Goal: Task Accomplishment & Management: Manage account settings

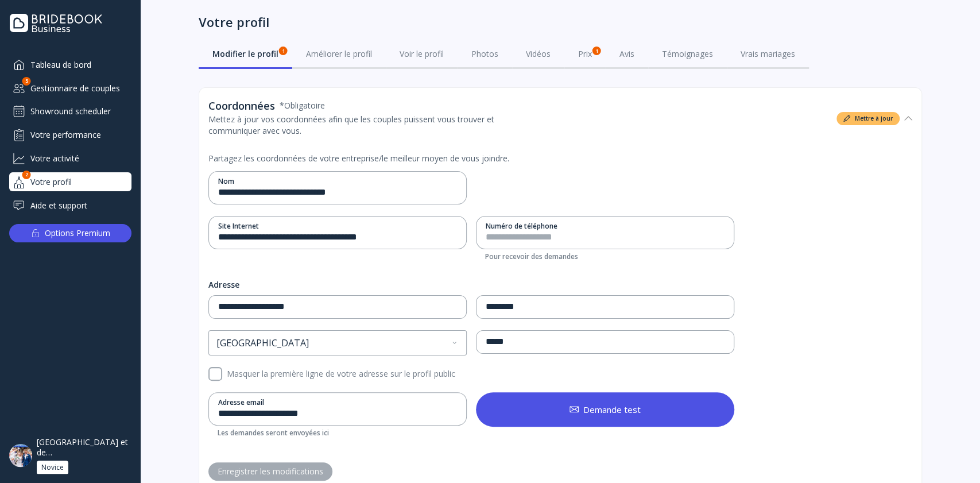
click at [79, 447] on div "Hôtel de France et de Russie***" at bounding box center [84, 447] width 95 height 21
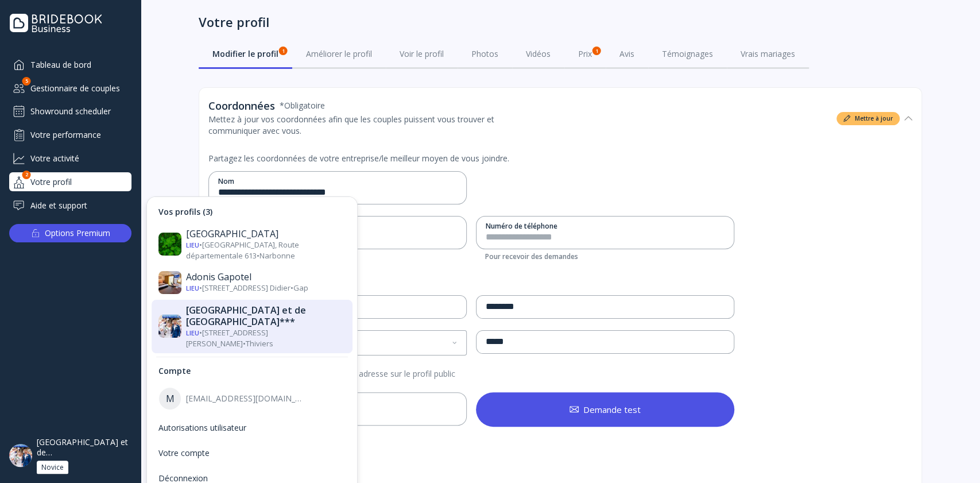
click at [213, 313] on div "Hôtel de France et de Russie***" at bounding box center [266, 315] width 160 height 23
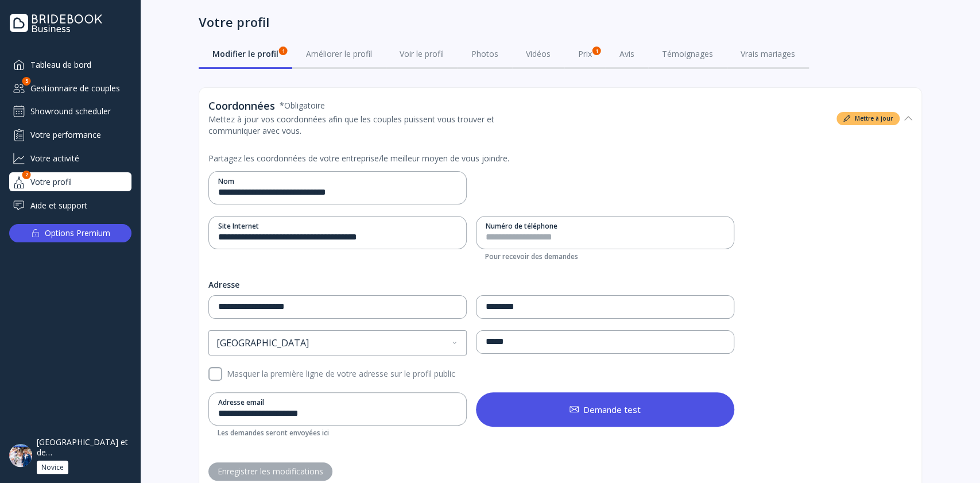
click at [89, 91] on div "Gestionnaire de couples" at bounding box center [70, 88] width 122 height 19
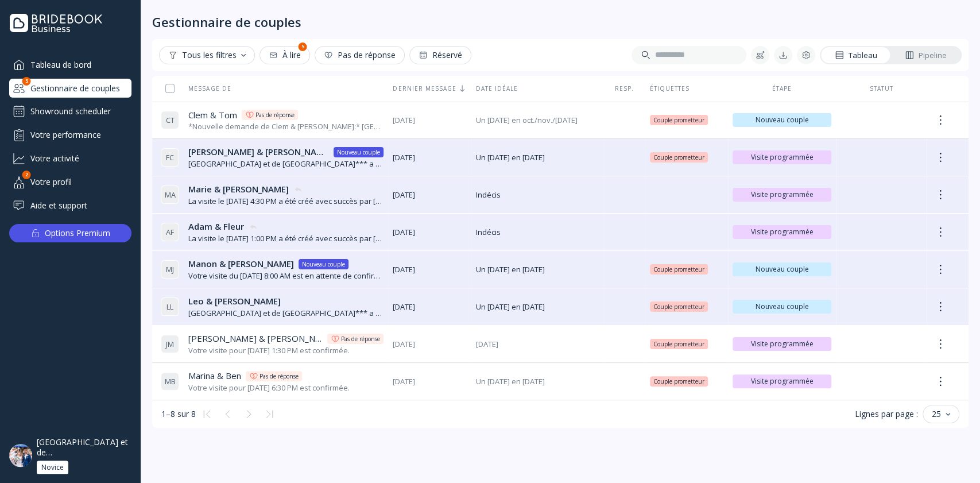
click at [87, 105] on div "Showround scheduler" at bounding box center [70, 111] width 122 height 18
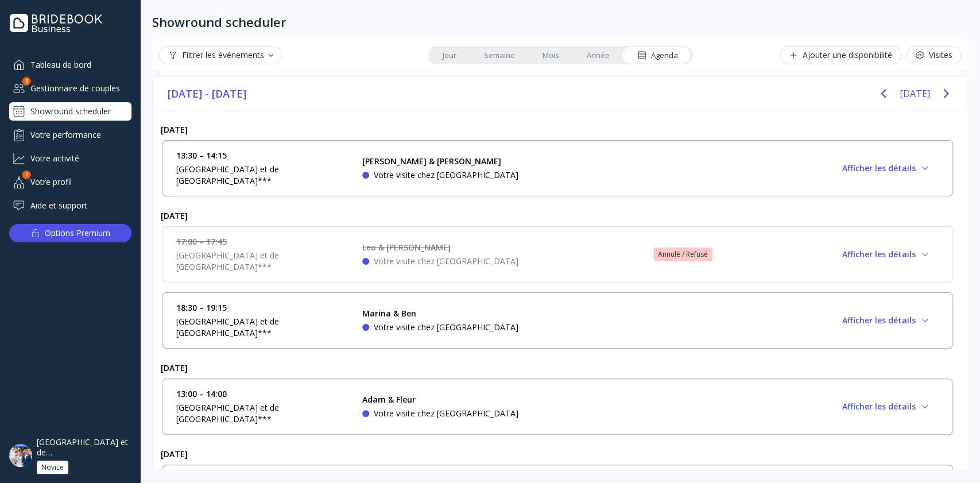
click at [457, 48] on link "Jour" at bounding box center [449, 55] width 41 height 16
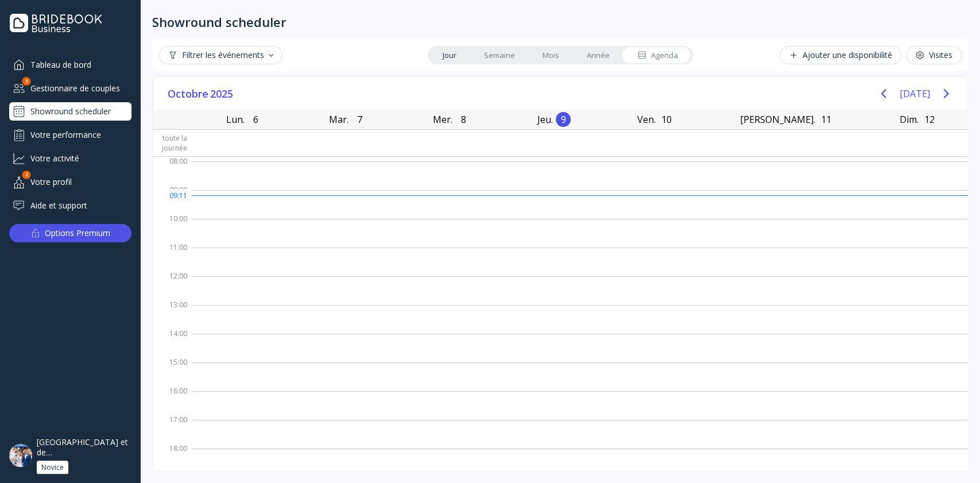
scroll to position [29, 0]
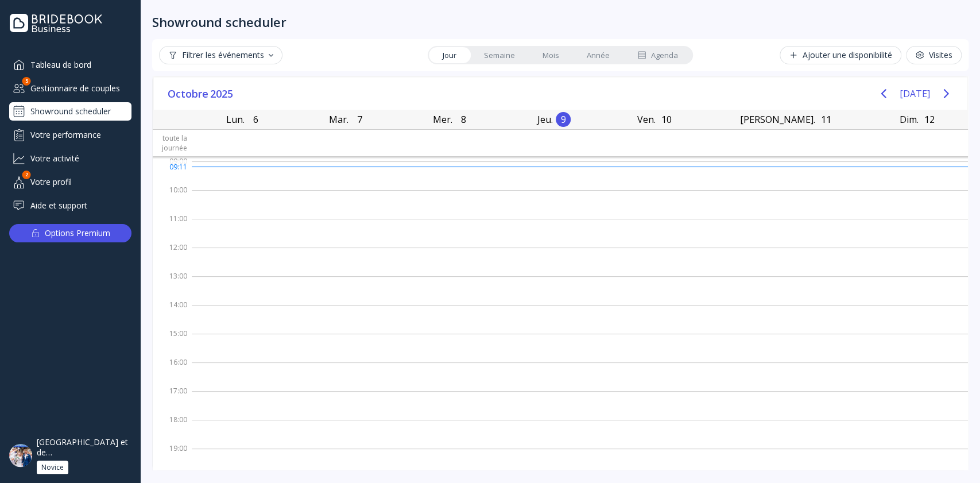
click at [927, 54] on div "Visites" at bounding box center [933, 55] width 37 height 9
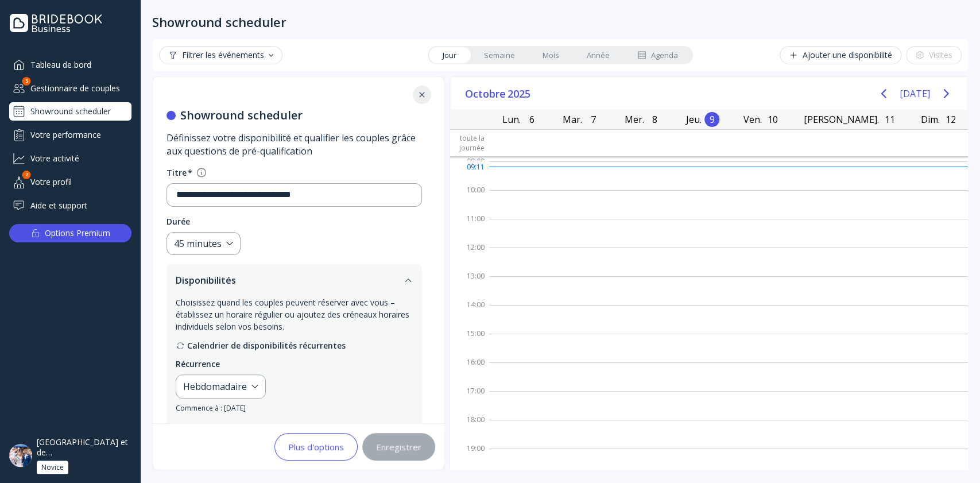
click at [98, 450] on div "Hôtel de France et de Russie***" at bounding box center [84, 447] width 95 height 21
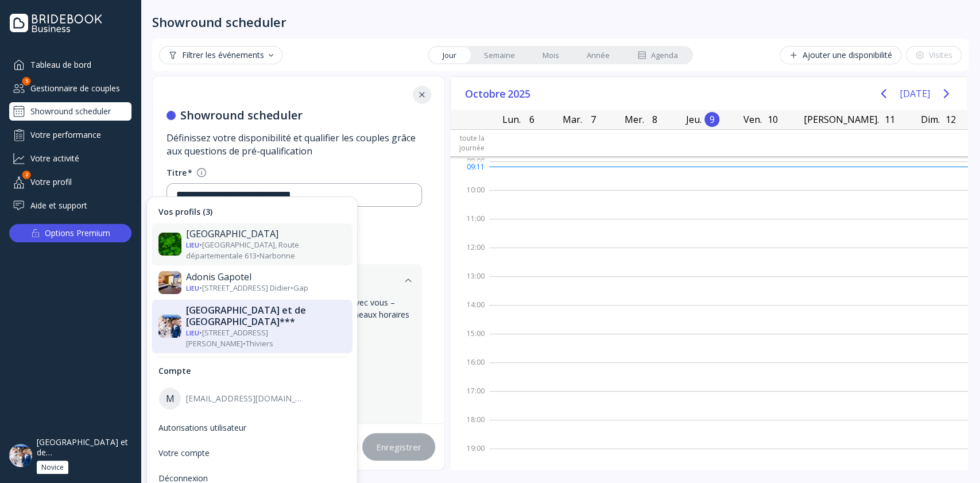
click at [238, 252] on div "Lieu • Abbaye de Fontfroide, Route départementale 613 • Narbonne" at bounding box center [266, 249] width 160 height 21
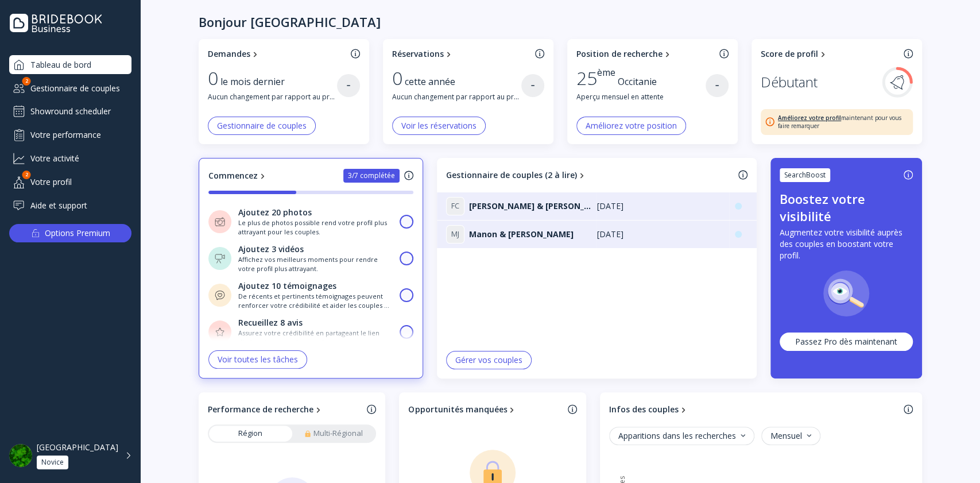
click at [72, 94] on div "Gestionnaire de couples" at bounding box center [70, 88] width 122 height 19
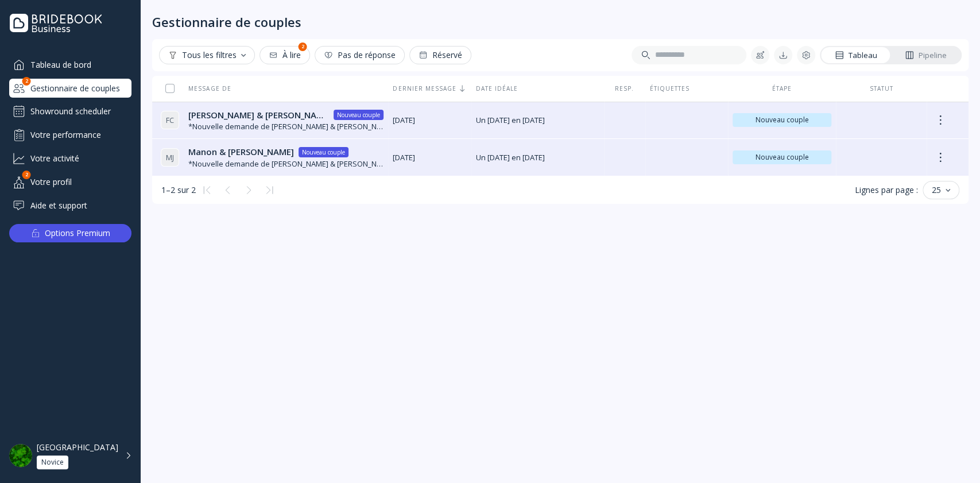
click at [80, 116] on div "Showround scheduler" at bounding box center [70, 111] width 122 height 18
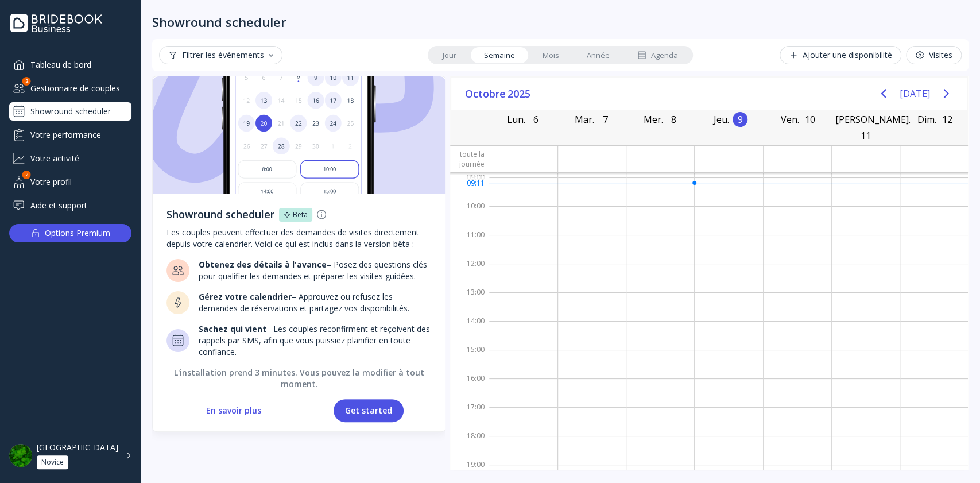
scroll to position [29, 0]
click at [38, 84] on div "Gestionnaire de couples" at bounding box center [70, 88] width 122 height 19
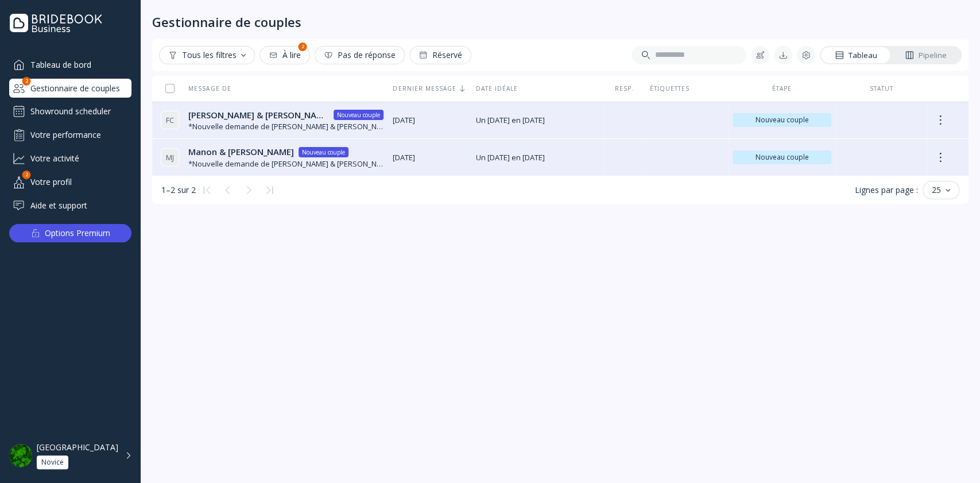
click at [106, 462] on div "Abbaye de Fontfroide Novice" at bounding box center [78, 455] width 82 height 27
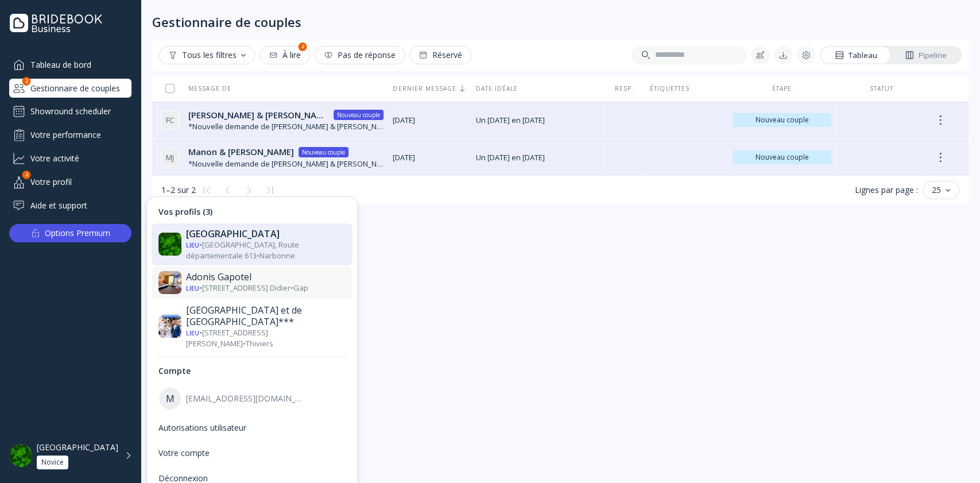
click at [230, 285] on div "Lieu • 18, Avenue Emile Didier • Gap" at bounding box center [266, 288] width 160 height 11
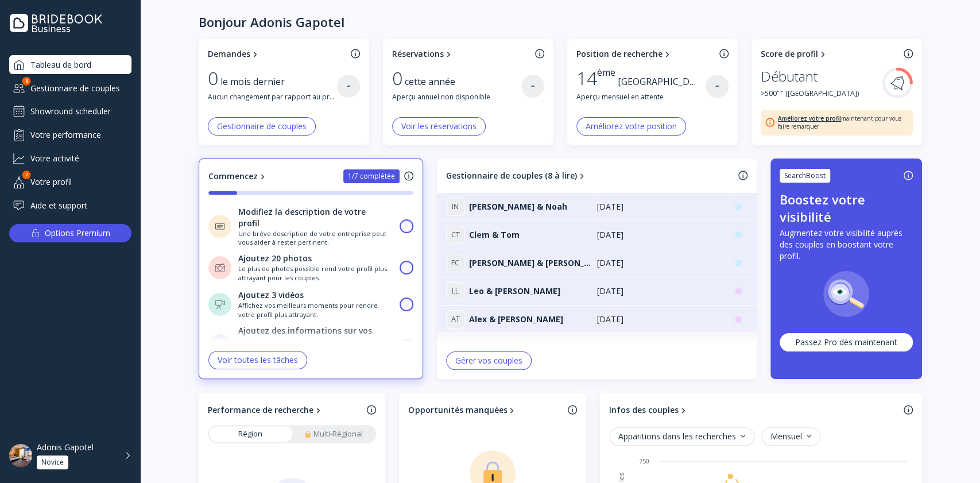
click at [83, 86] on div "Gestionnaire de couples" at bounding box center [70, 88] width 122 height 19
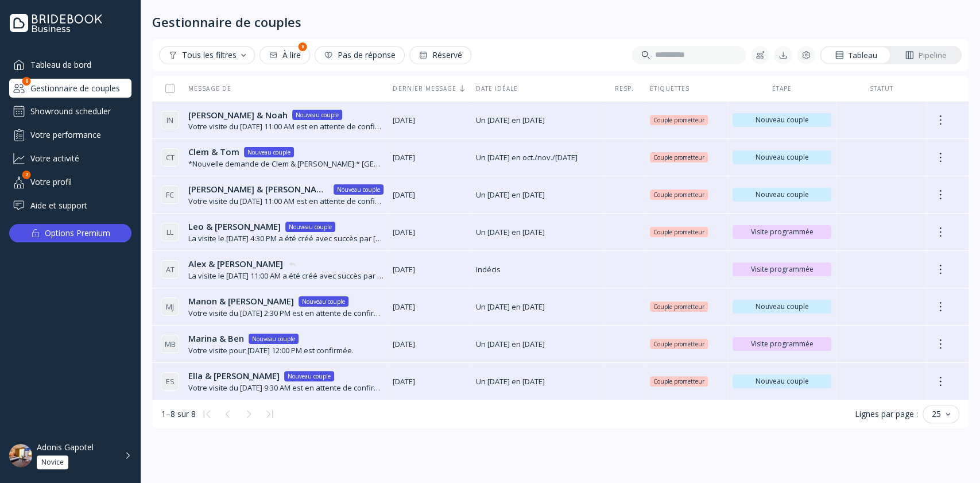
click at [74, 110] on div "Showround scheduler" at bounding box center [70, 111] width 122 height 18
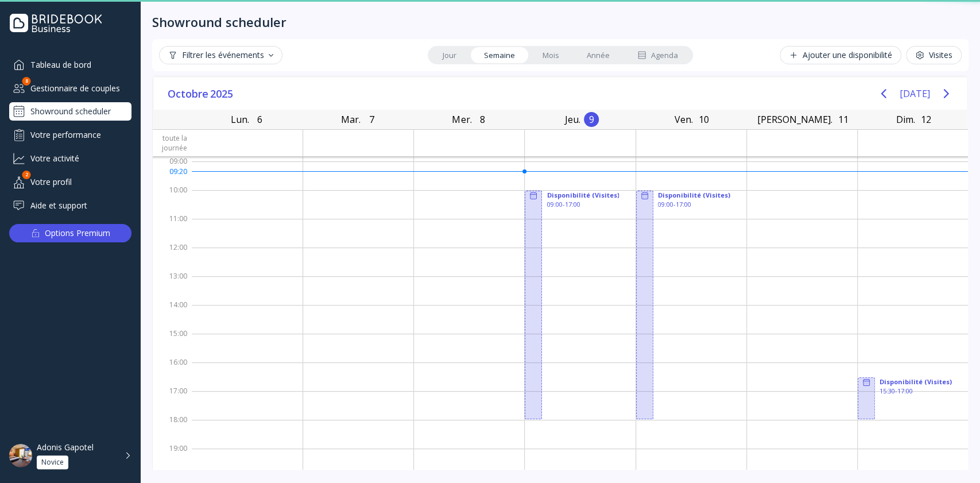
scroll to position [29, 0]
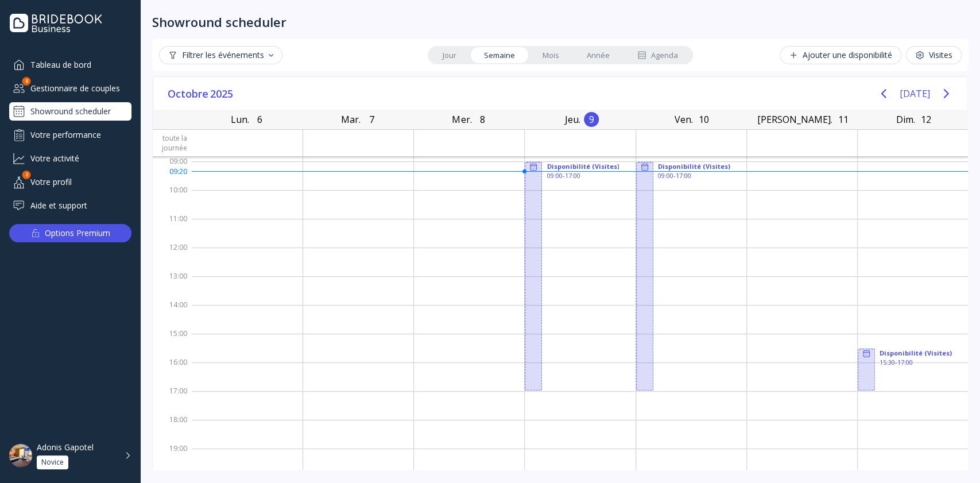
click at [70, 86] on div "Gestionnaire de couples" at bounding box center [70, 88] width 122 height 19
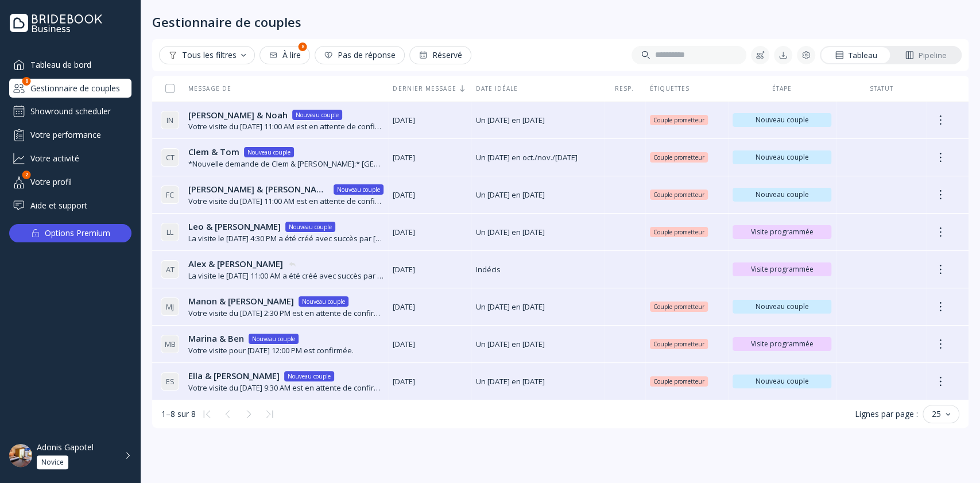
click at [66, 63] on div "Tableau de bord" at bounding box center [70, 64] width 122 height 19
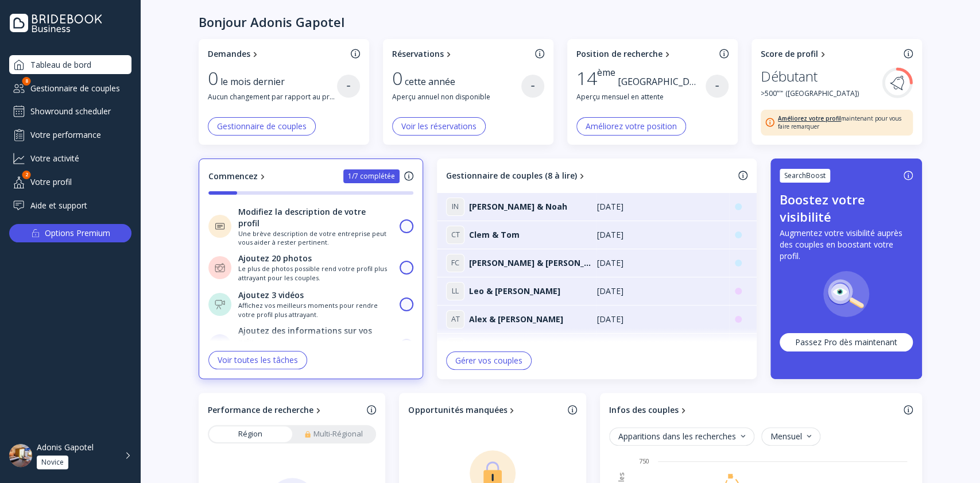
click at [949, 261] on div "Demandes 0 le mois dernier Aucun changement par rapport au précédent Gestionnai…" at bounding box center [561, 351] width 840 height 625
click at [118, 454] on div "Adonis Gapotel Novice" at bounding box center [84, 455] width 95 height 27
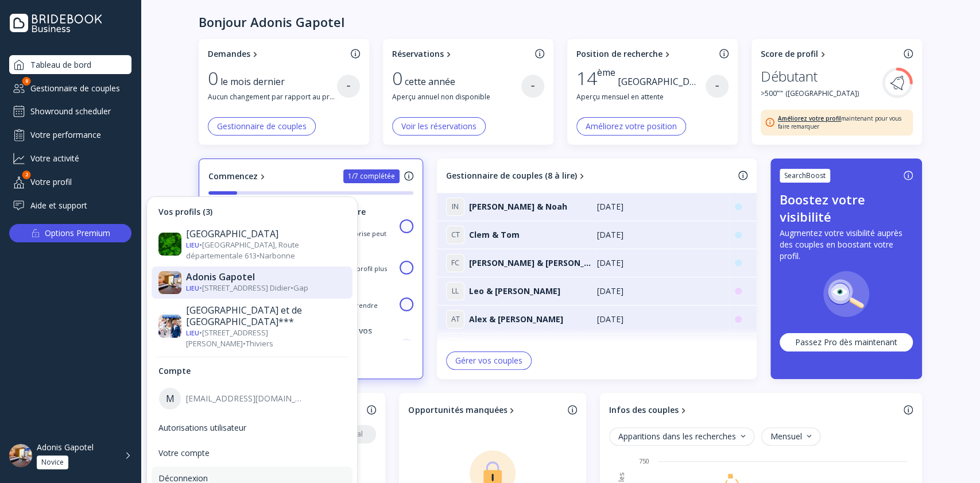
click at [172, 466] on div "Déconnexion" at bounding box center [252, 478] width 201 height 24
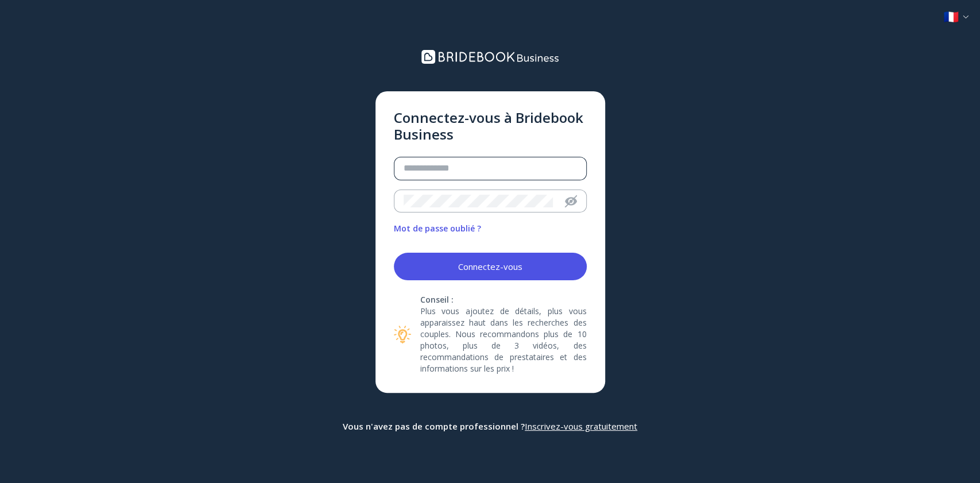
drag, startPoint x: 469, startPoint y: 156, endPoint x: 471, endPoint y: 170, distance: 14.0
click at [469, 156] on form "Connectez-vous à Bridebook Business Mot de passe oublié ? Connectez-vous Consei…" at bounding box center [490, 242] width 193 height 265
click at [471, 171] on input "email" at bounding box center [490, 168] width 173 height 13
drag, startPoint x: 872, startPoint y: 71, endPoint x: 823, endPoint y: 28, distance: 65.0
click at [872, 71] on div "Connectez-vous à Bridebook Business Mot de passe oublié ? Connectez-vous Consei…" at bounding box center [490, 241] width 980 height 483
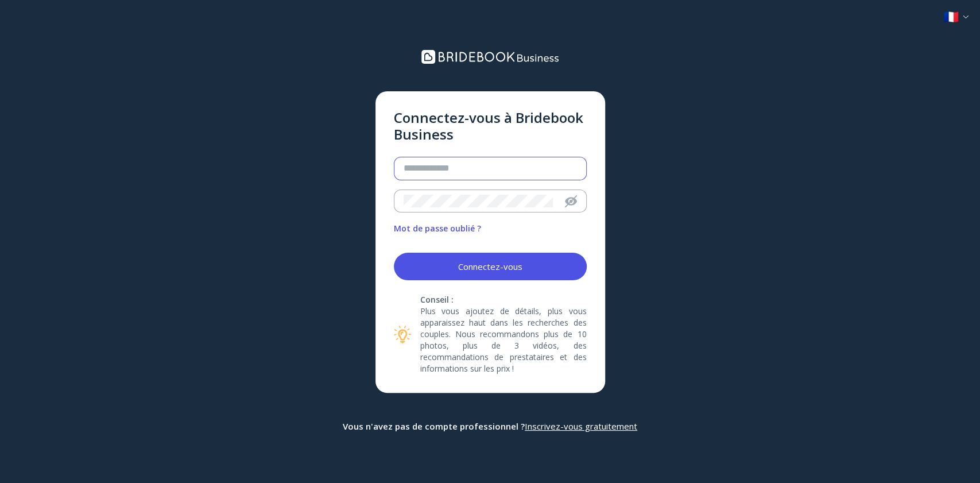
click at [453, 170] on input "email" at bounding box center [490, 168] width 173 height 13
click at [826, 224] on div "Connectez-vous à Bridebook Business Mot de passe oublié ? Connectez-vous Consei…" at bounding box center [490, 241] width 980 height 483
